Goal: Task Accomplishment & Management: Manage account settings

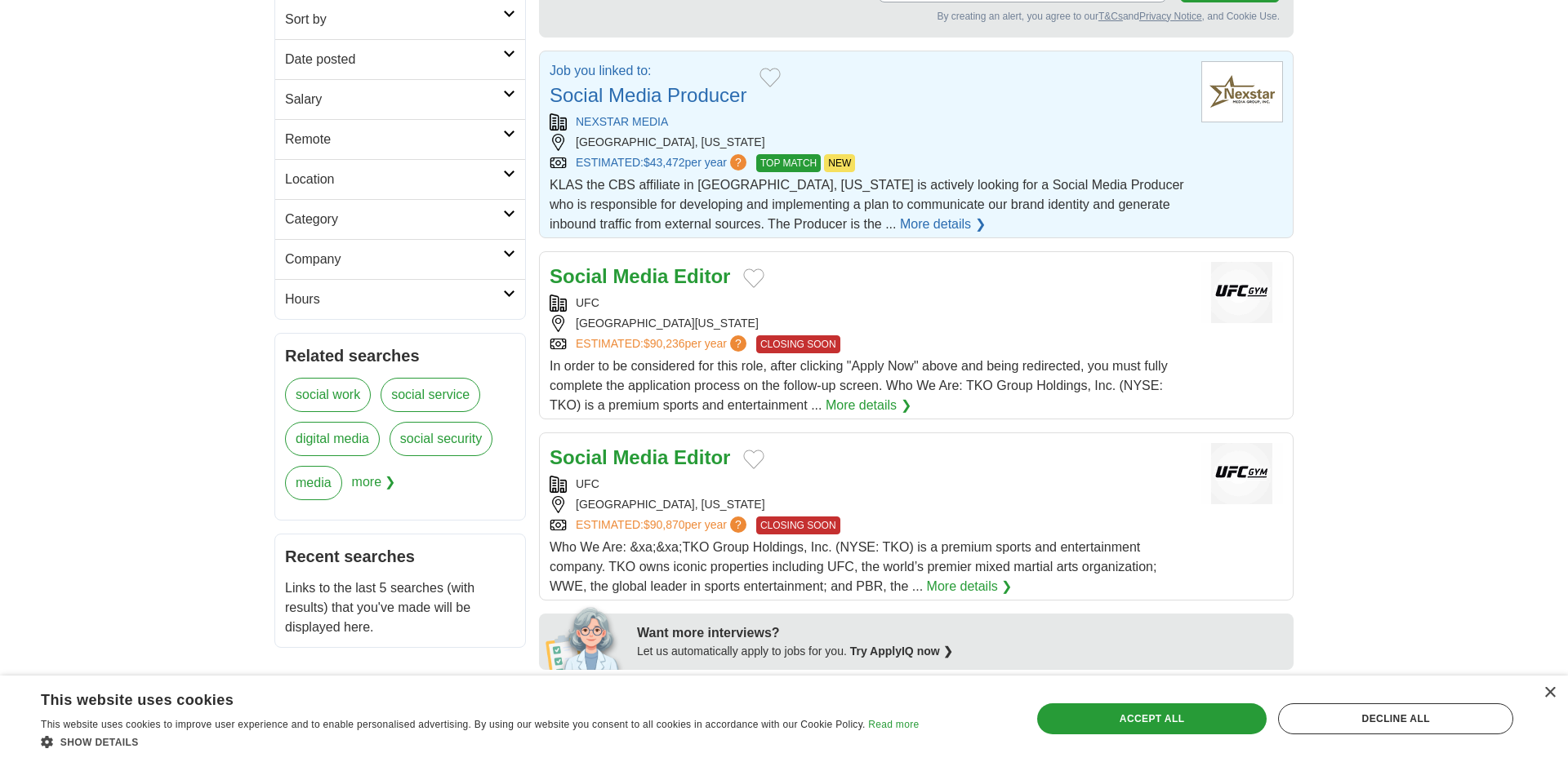
scroll to position [203, 0]
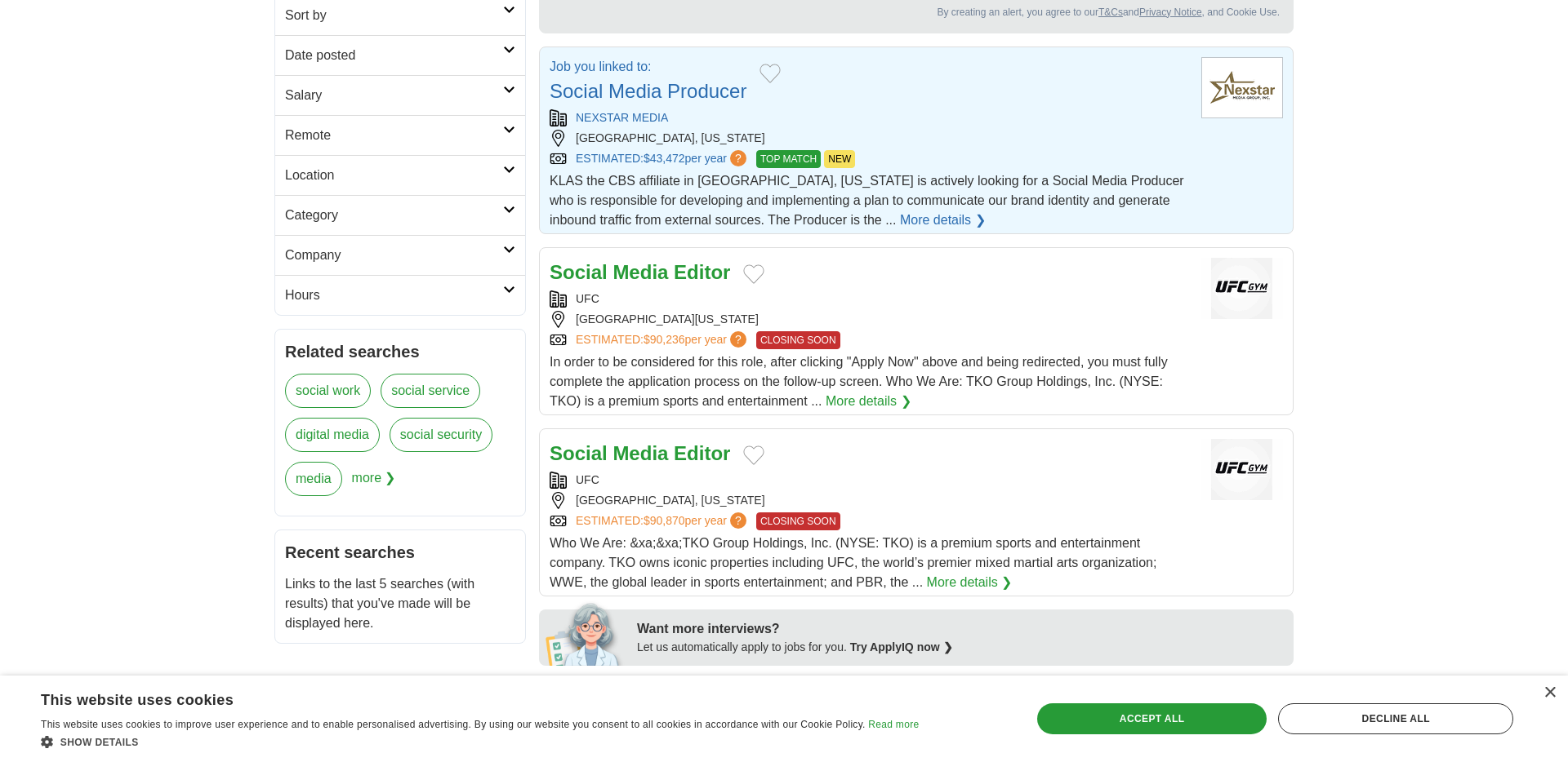
click at [689, 273] on strong "Editor" at bounding box center [701, 272] width 57 height 22
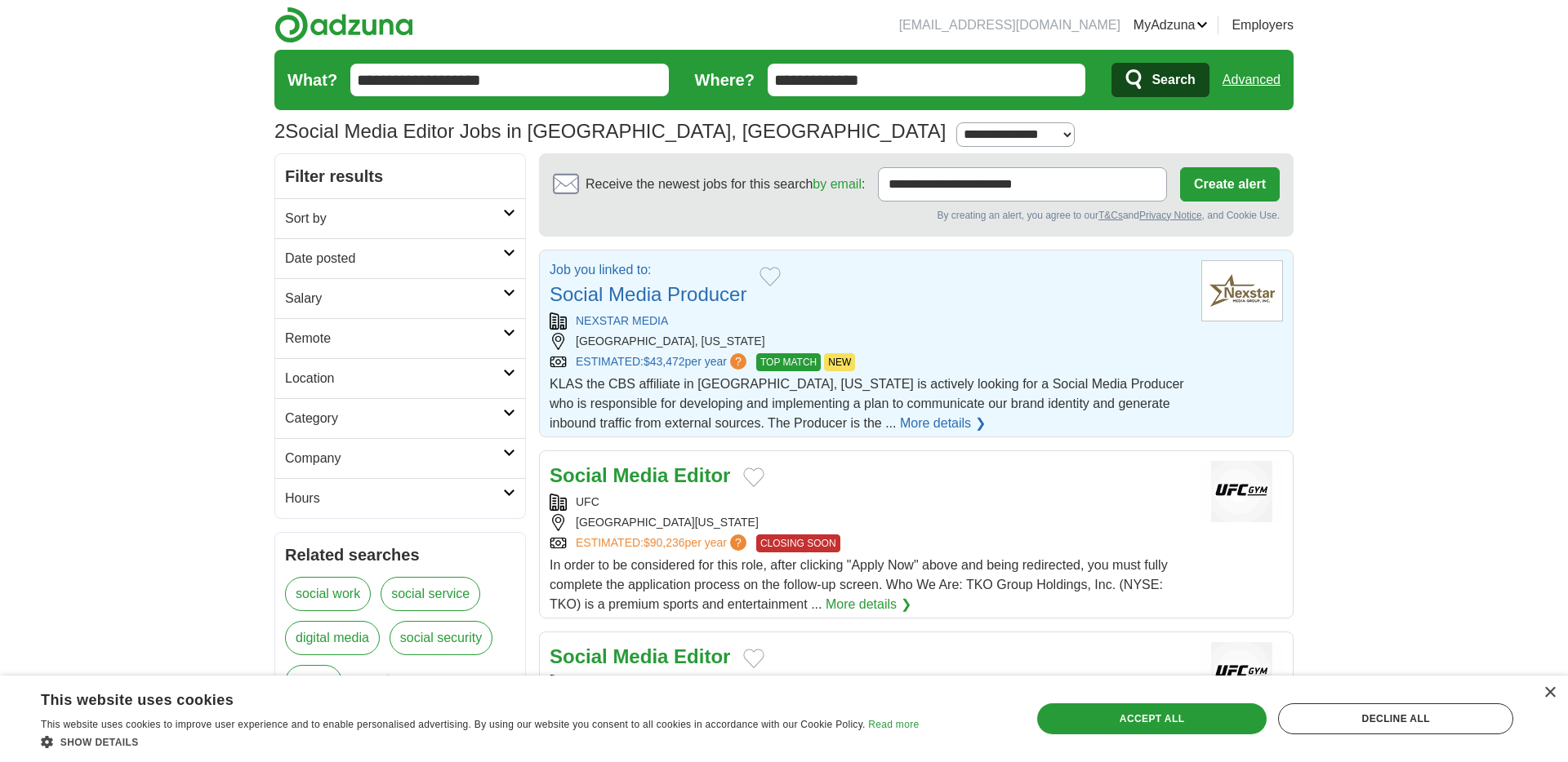
click at [1167, 22] on link "MyAdzuna" at bounding box center [1170, 25] width 75 height 20
click at [1137, 19] on link "MyAdzuna" at bounding box center [1170, 25] width 75 height 20
click at [0, 0] on link "Alerts" at bounding box center [0, 0] width 0 height 0
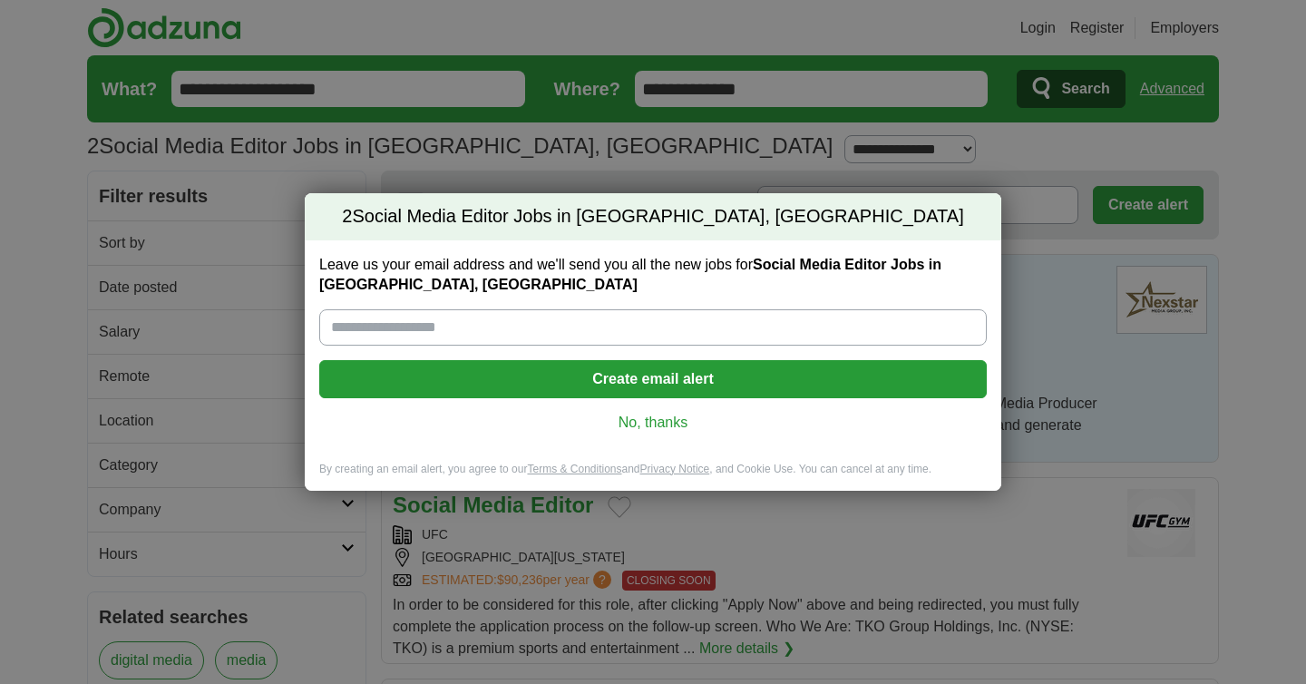
click at [645, 427] on link "No, thanks" at bounding box center [653, 423] width 639 height 20
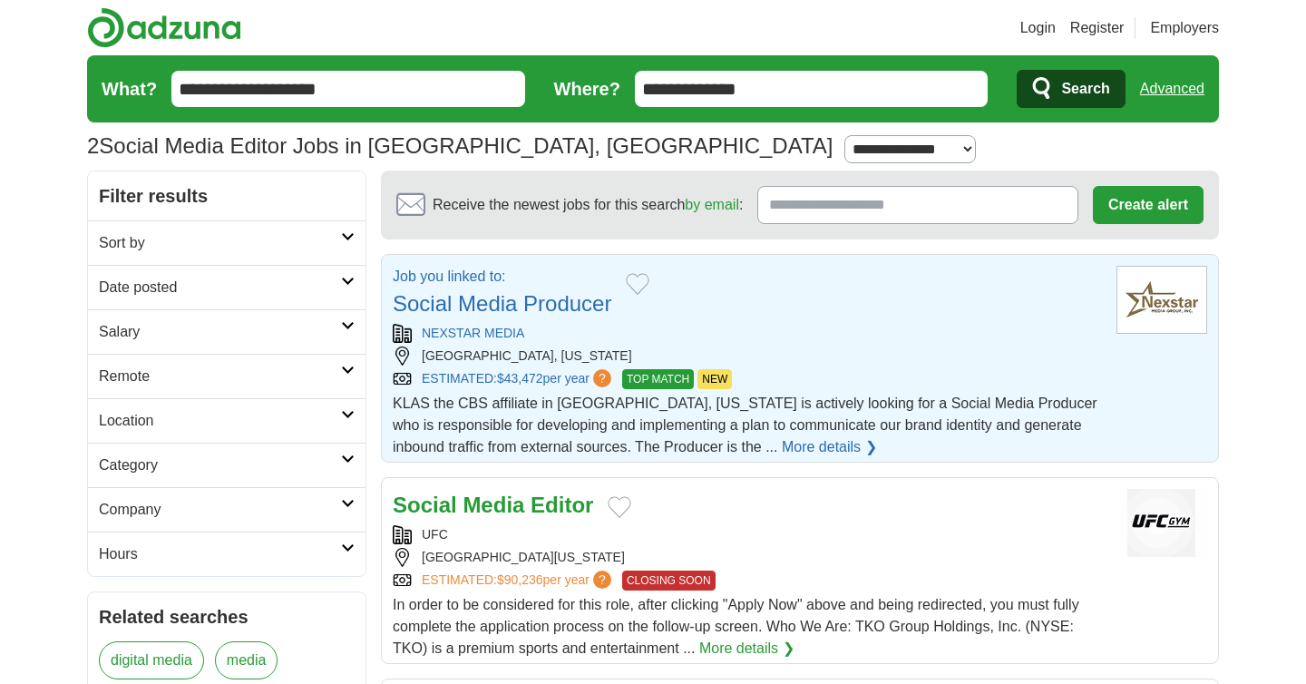
click at [570, 302] on link "Social Media Producer" at bounding box center [502, 303] width 219 height 24
